Goal: Navigation & Orientation: Find specific page/section

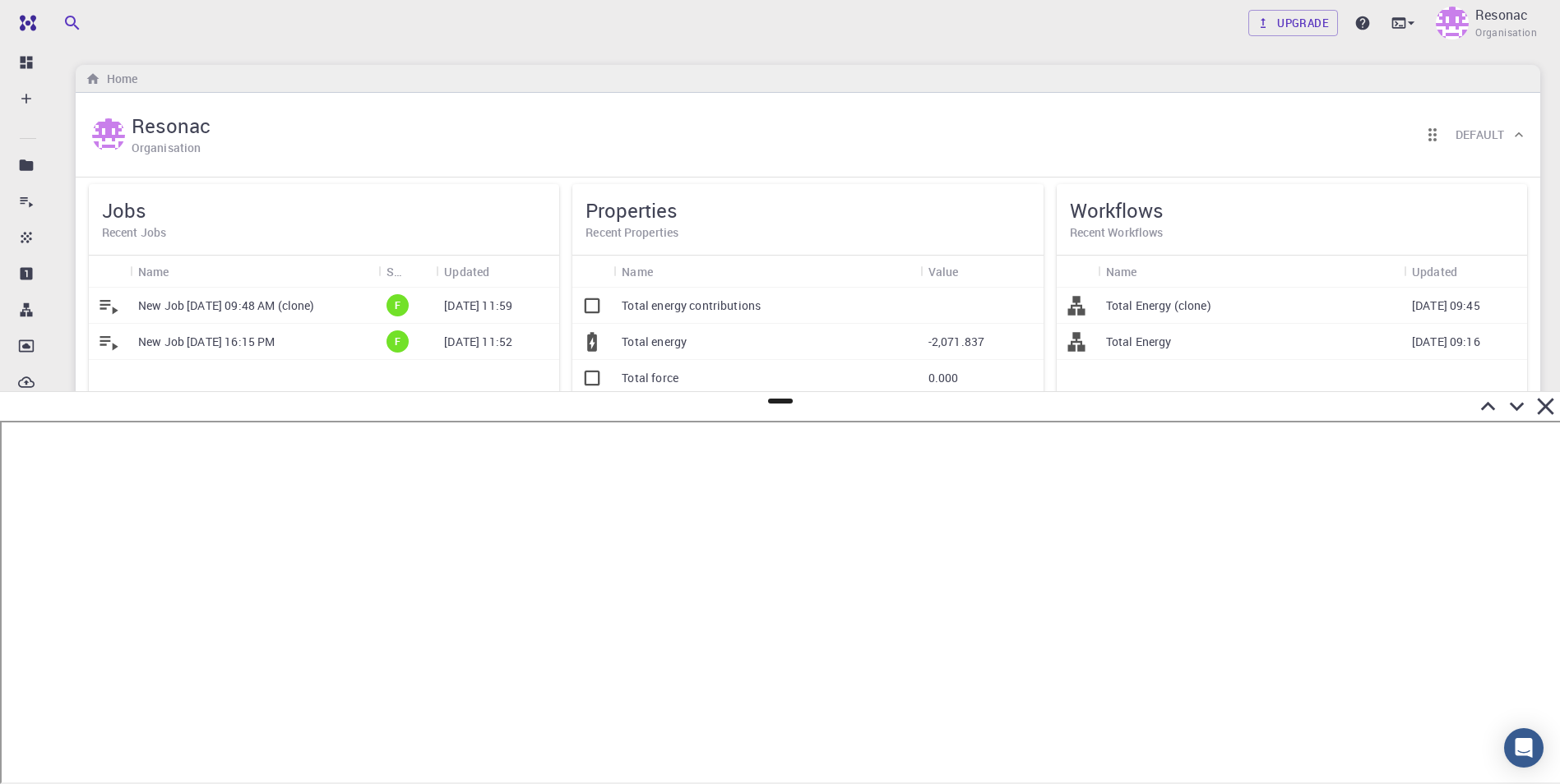
click at [1551, 406] on icon at bounding box center [1546, 407] width 29 height 29
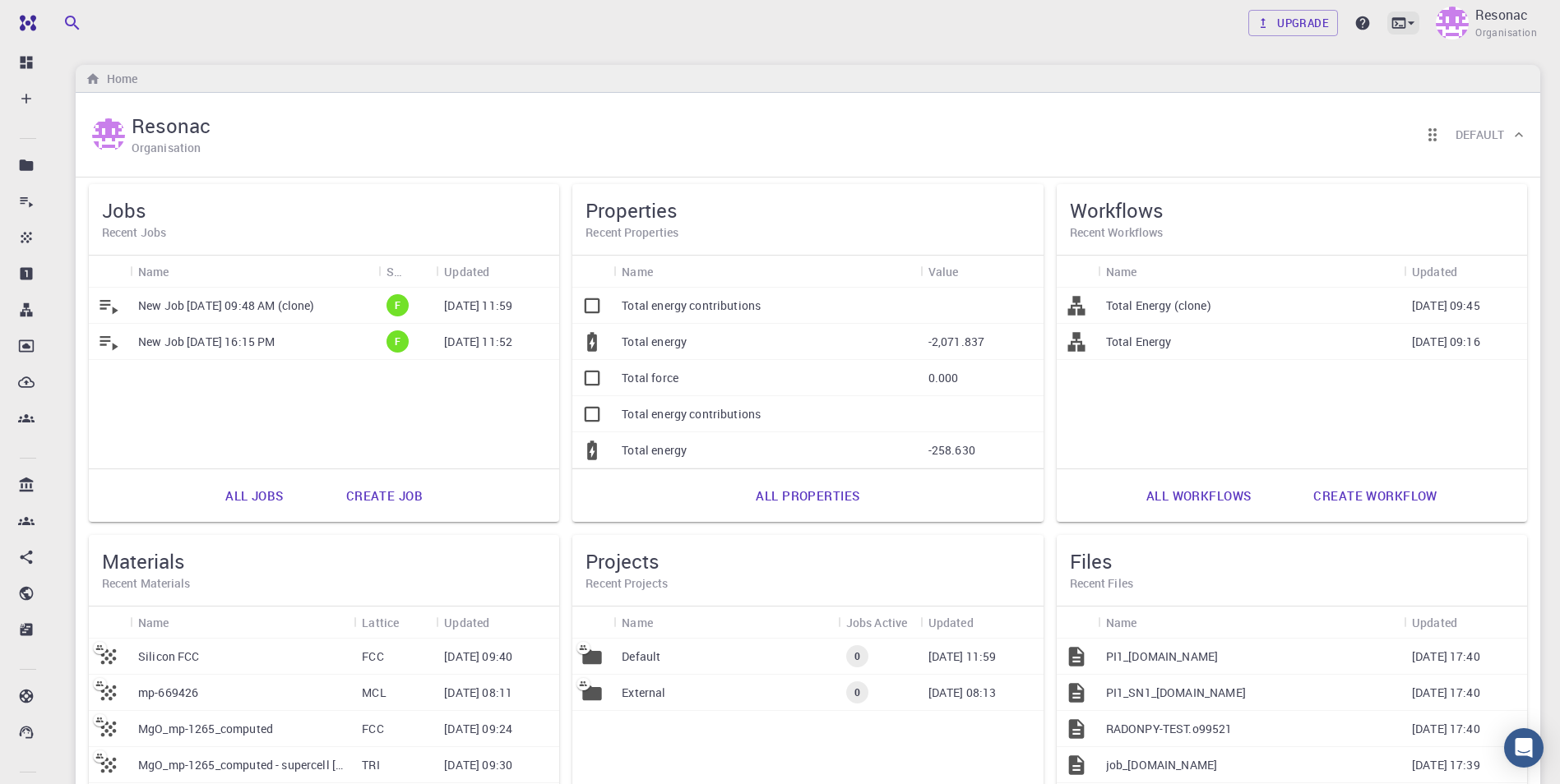
click at [1406, 19] on icon at bounding box center [1410, 22] width 16 height 16
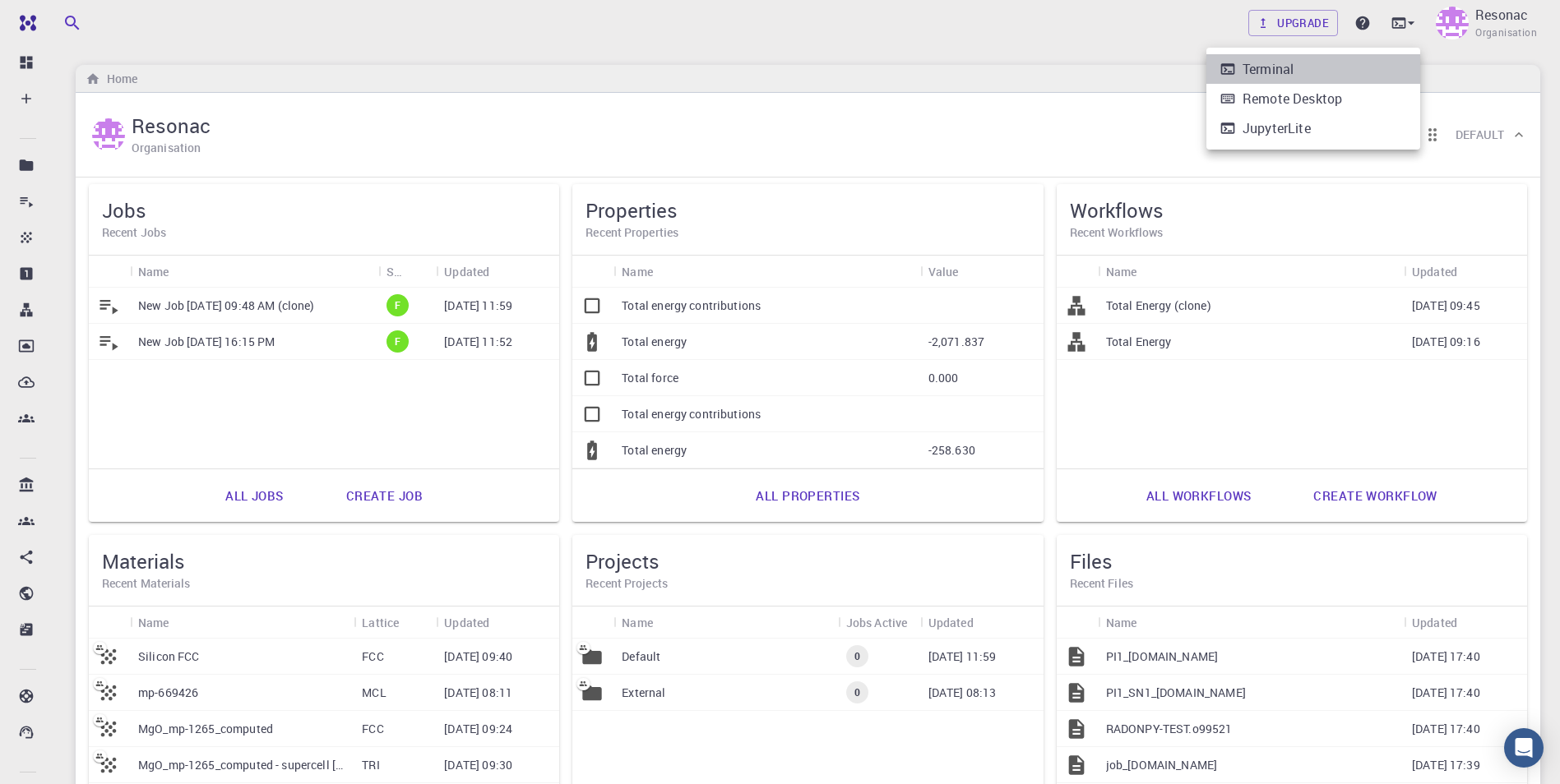
click at [1356, 60] on li "Terminal" at bounding box center [1313, 69] width 214 height 30
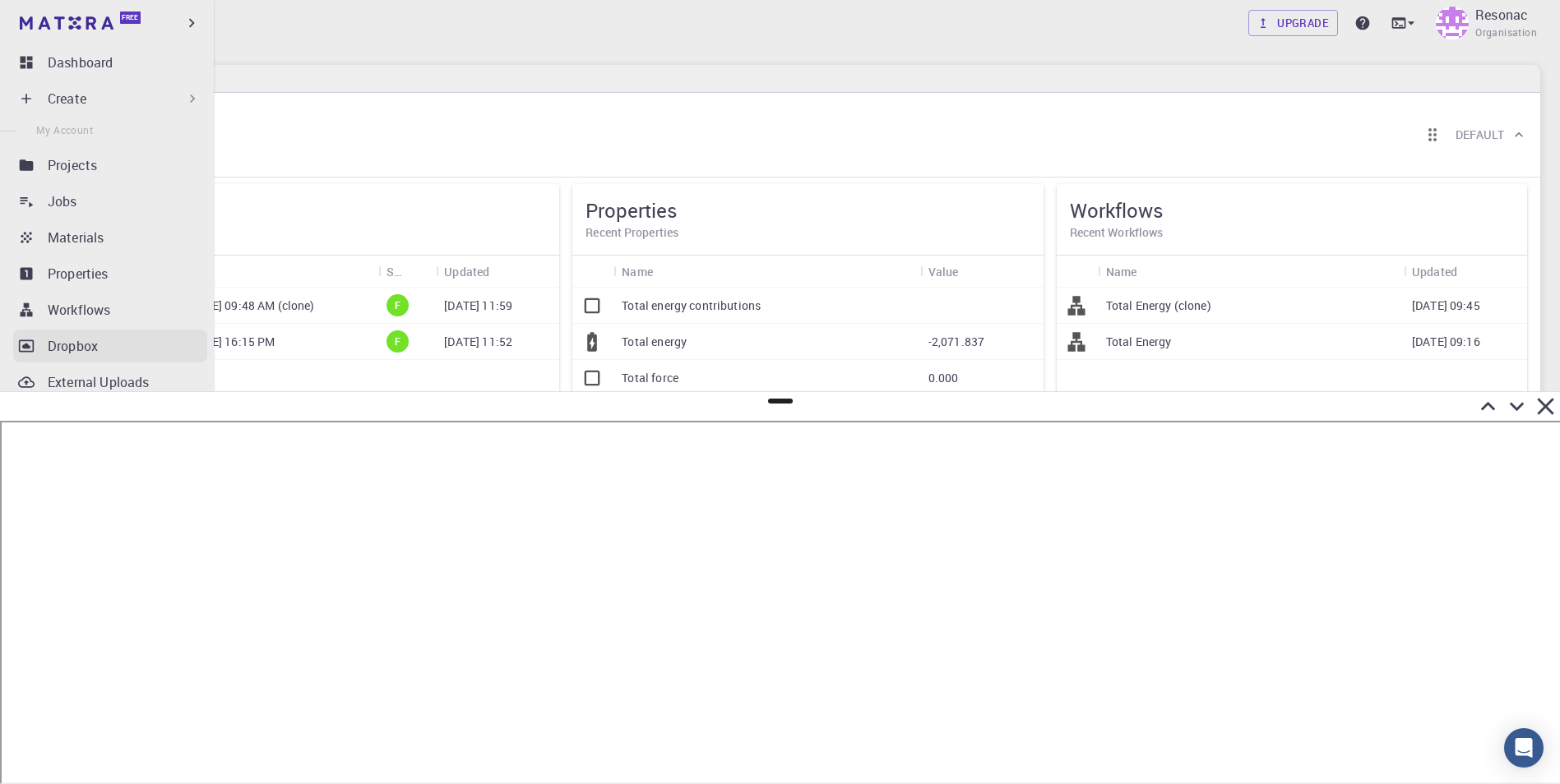
click at [49, 352] on p "Dropbox" at bounding box center [73, 345] width 50 height 20
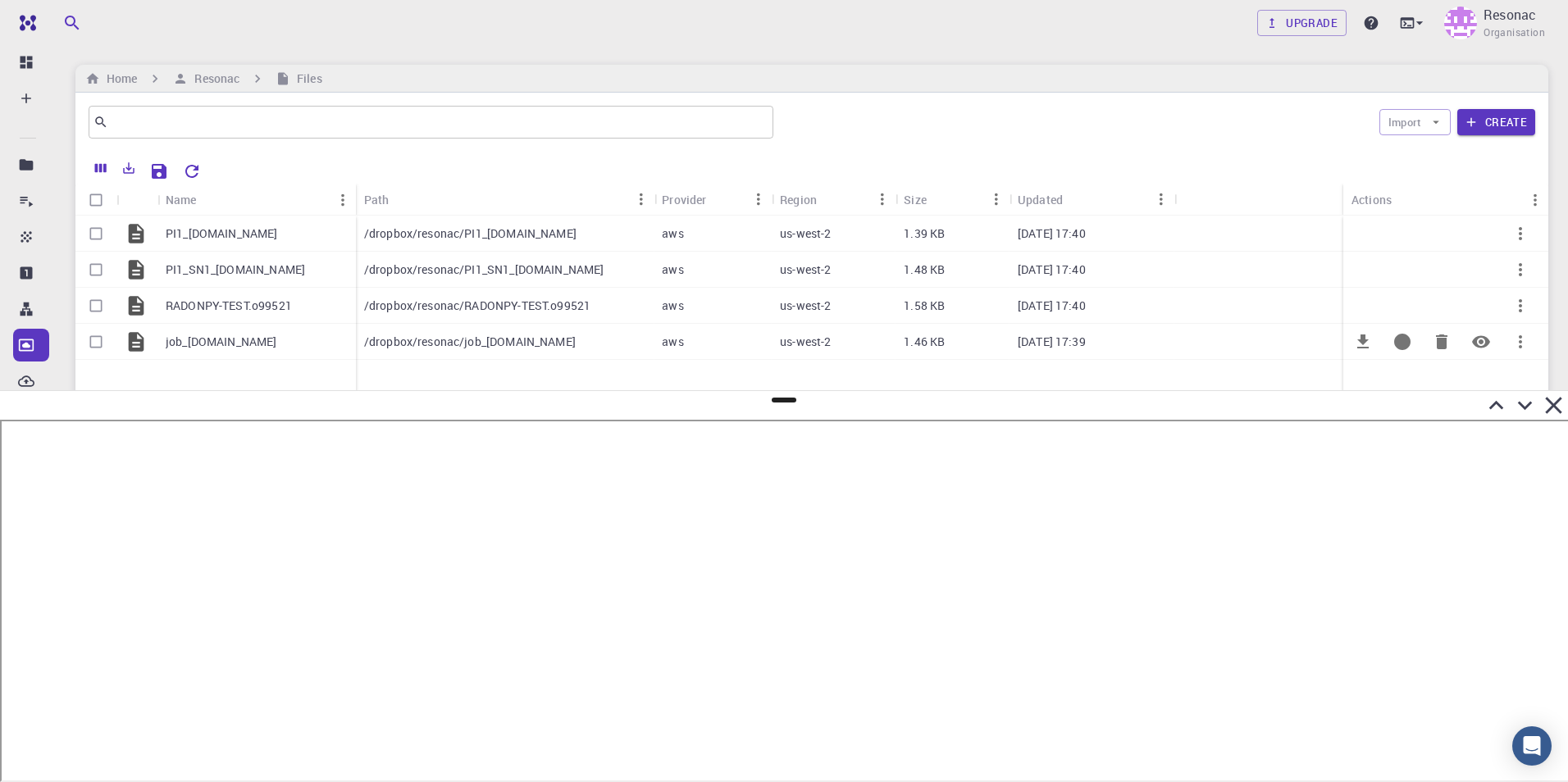
click at [207, 339] on p "job_[DOMAIN_NAME]" at bounding box center [221, 342] width 111 height 16
click at [212, 72] on h6 "Resonac" at bounding box center [213, 78] width 52 height 18
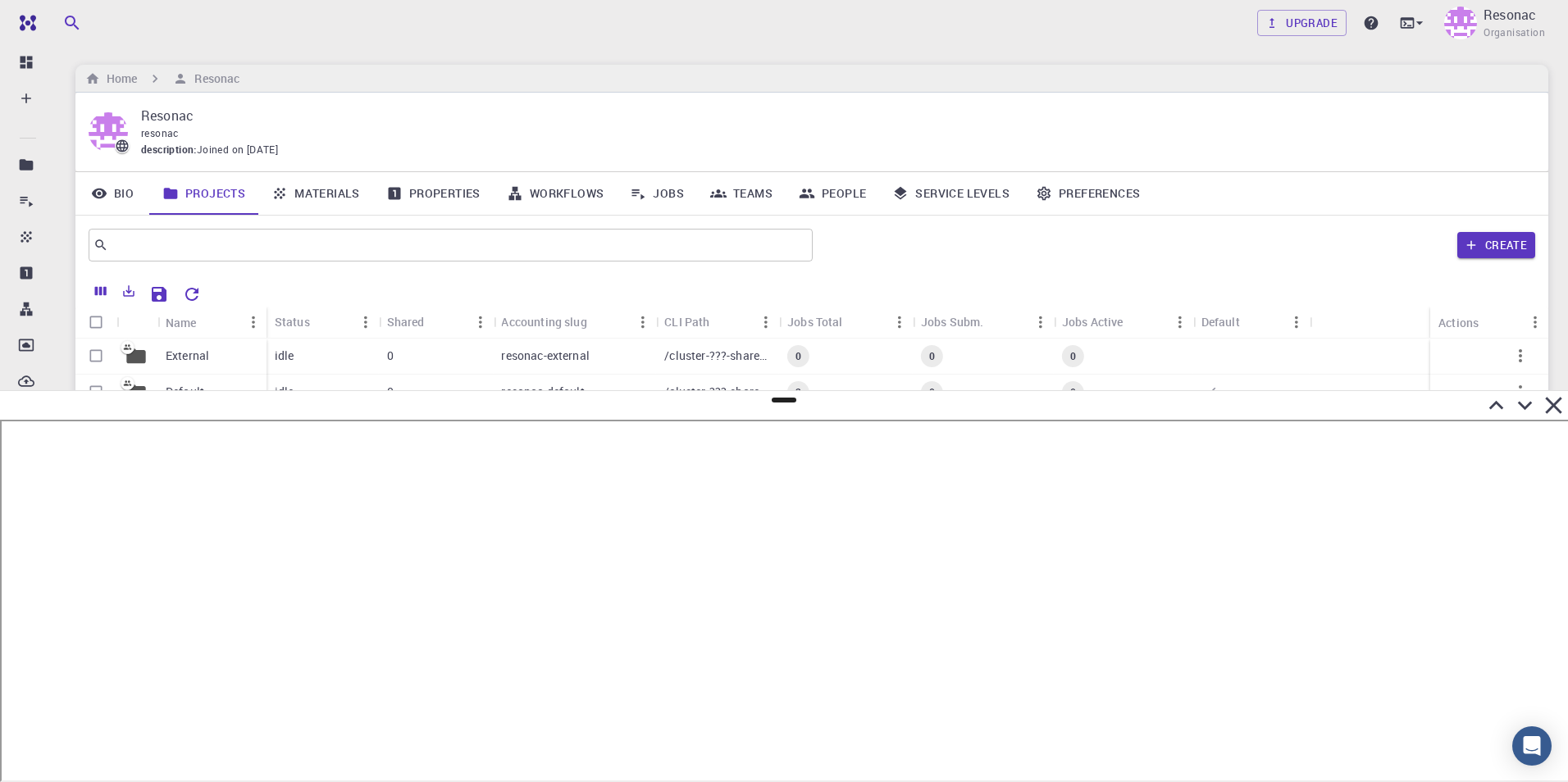
click at [1500, 403] on icon at bounding box center [1496, 406] width 29 height 29
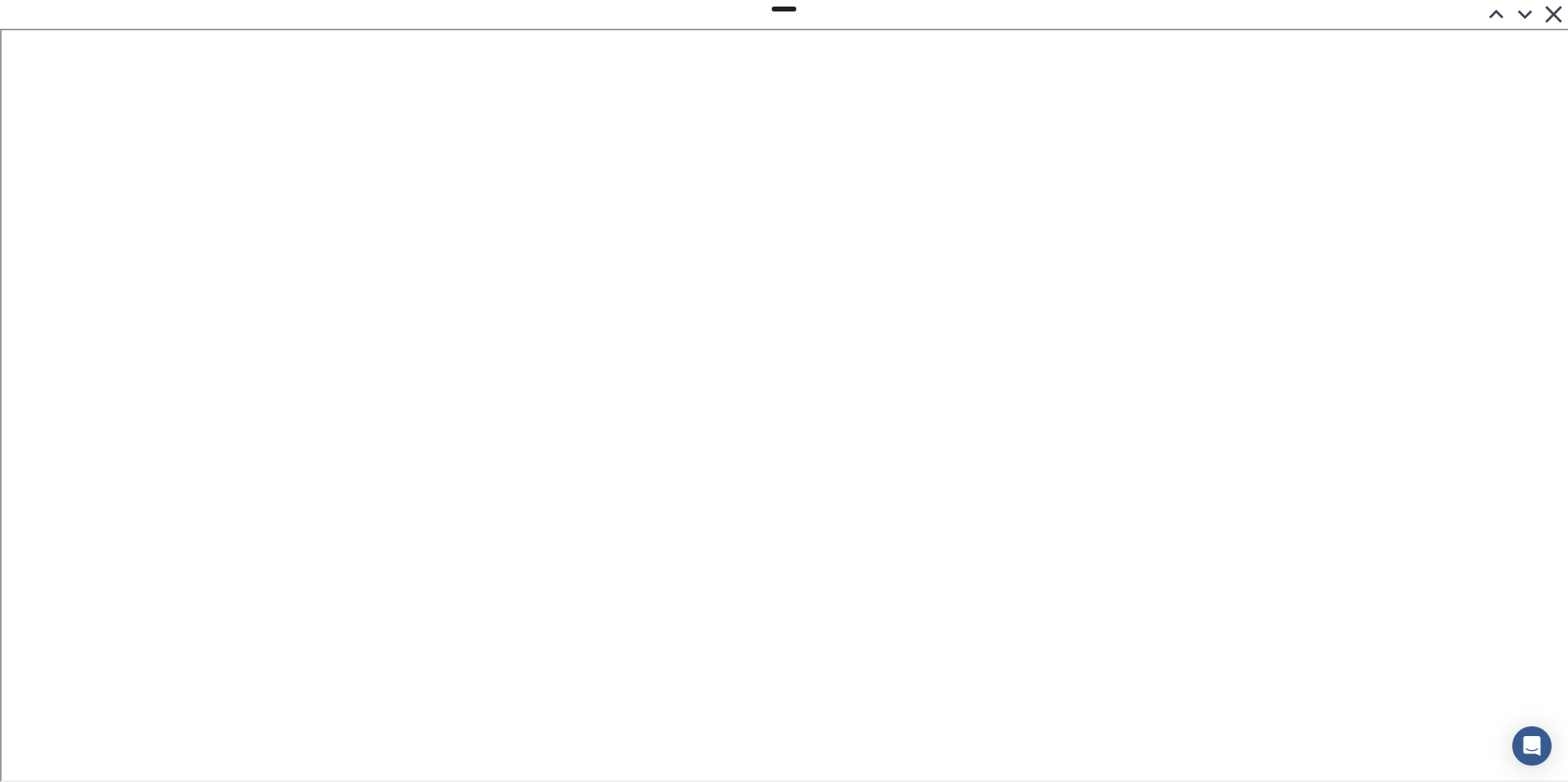
click at [1526, 10] on icon at bounding box center [1525, 14] width 29 height 29
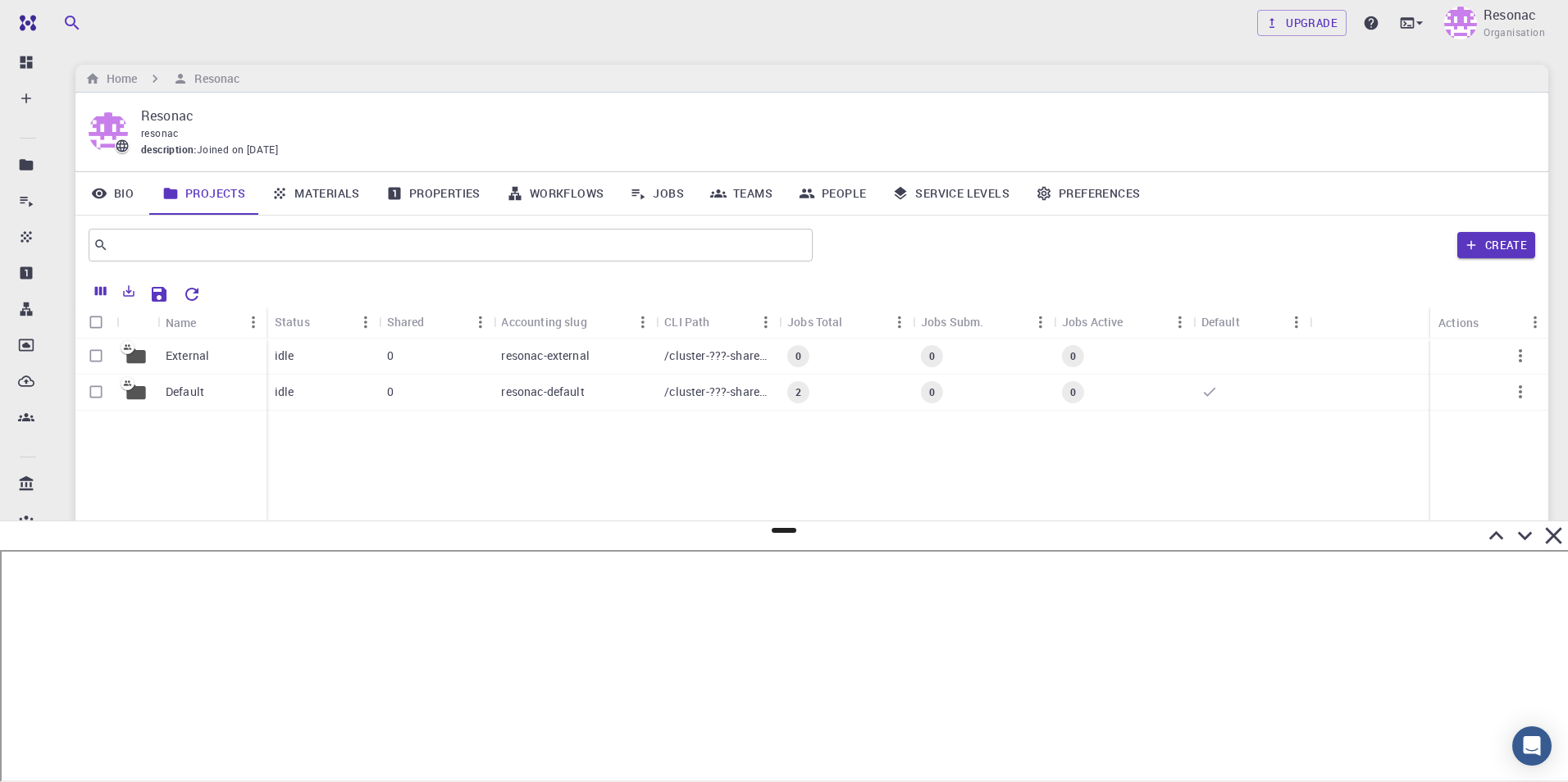
click at [1494, 537] on icon at bounding box center [1496, 536] width 29 height 29
